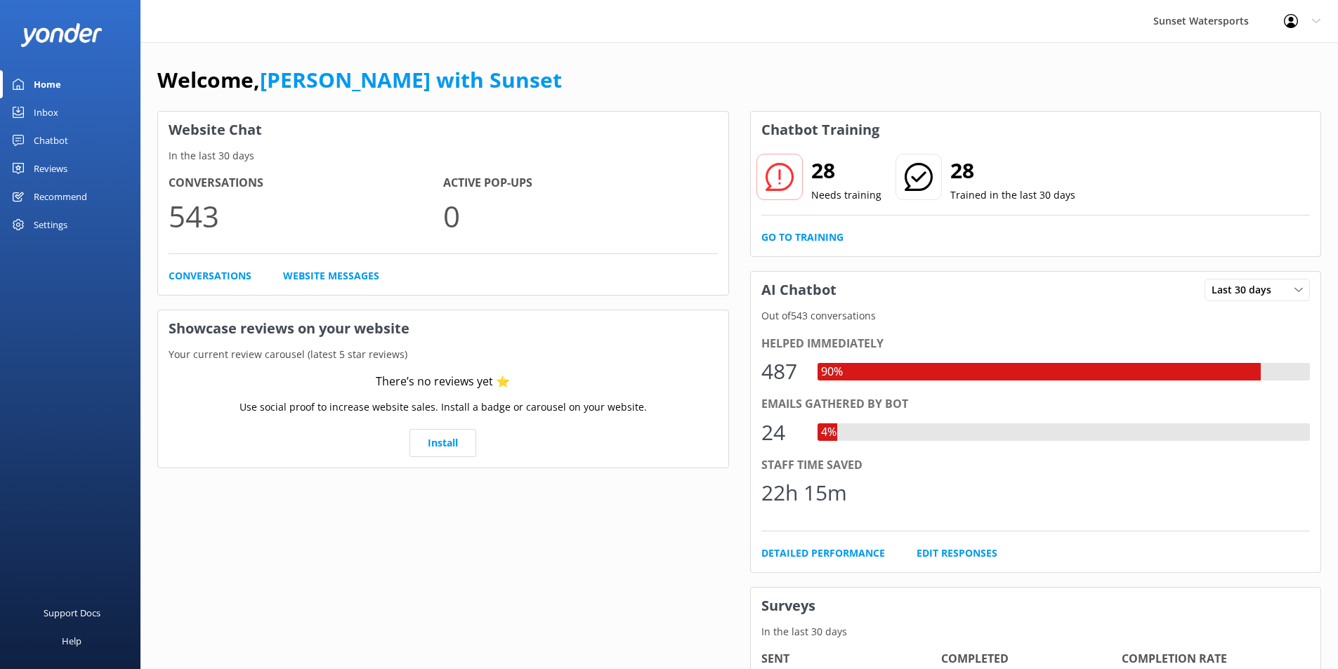
click at [41, 109] on div "Inbox" at bounding box center [46, 112] width 25 height 28
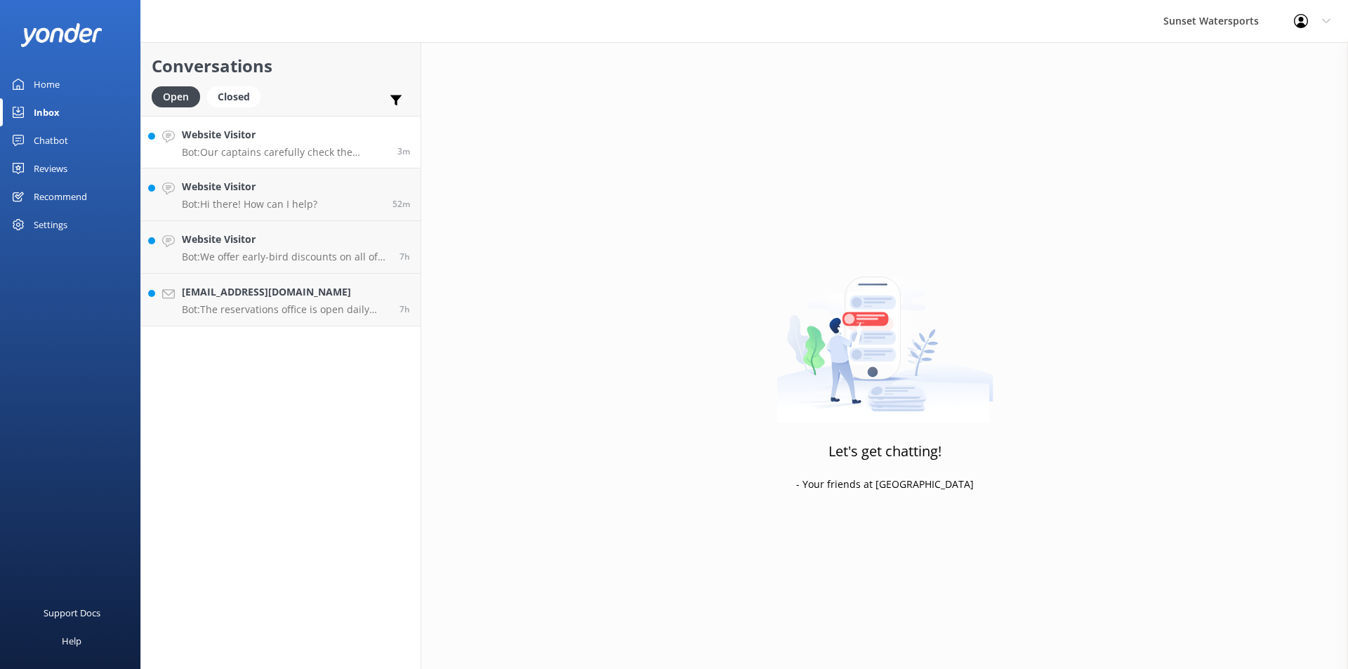
click at [308, 150] on p "Bot: Our captains carefully check the weather on the day of your trip. If condi…" at bounding box center [284, 152] width 205 height 13
